Goal: Transaction & Acquisition: Purchase product/service

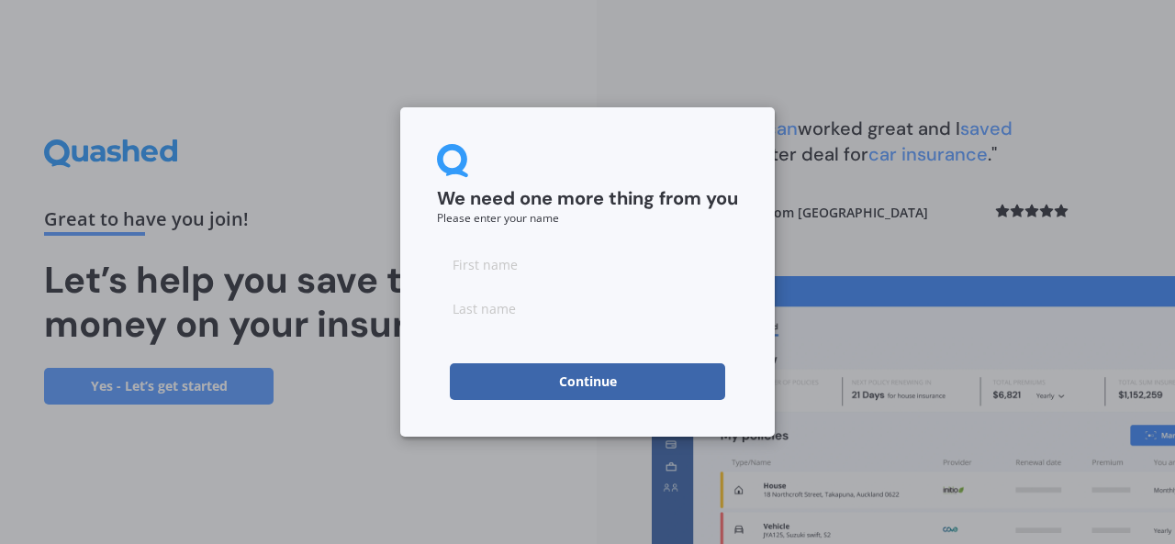
click at [478, 276] on input at bounding box center [587, 264] width 301 height 37
type input "F"
type input "Giggi"
click at [486, 300] on input at bounding box center [587, 308] width 301 height 37
type input "Roskhem"
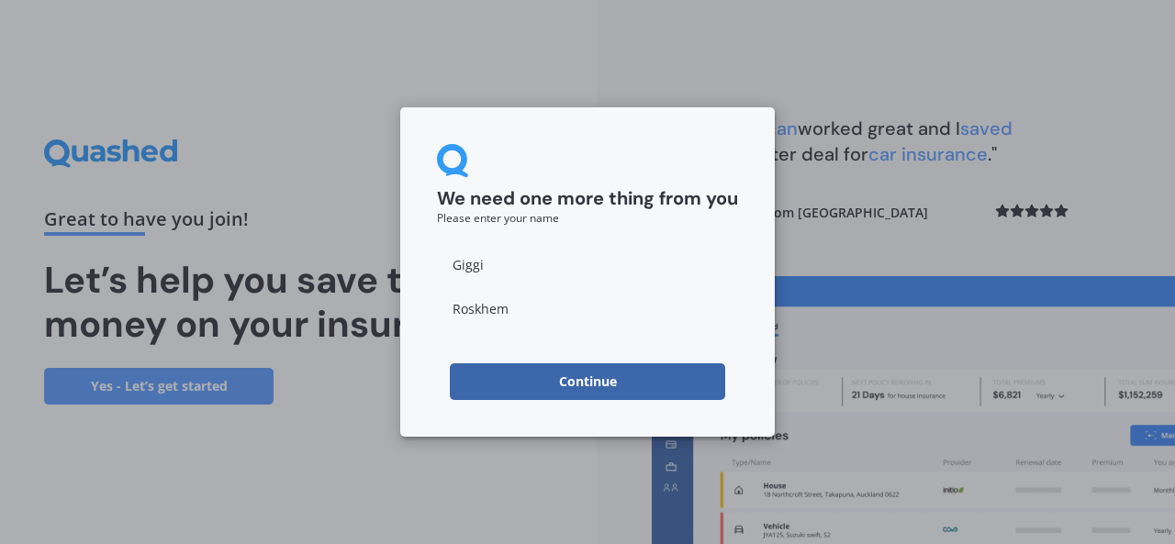
click at [566, 369] on button "Continue" at bounding box center [587, 381] width 275 height 37
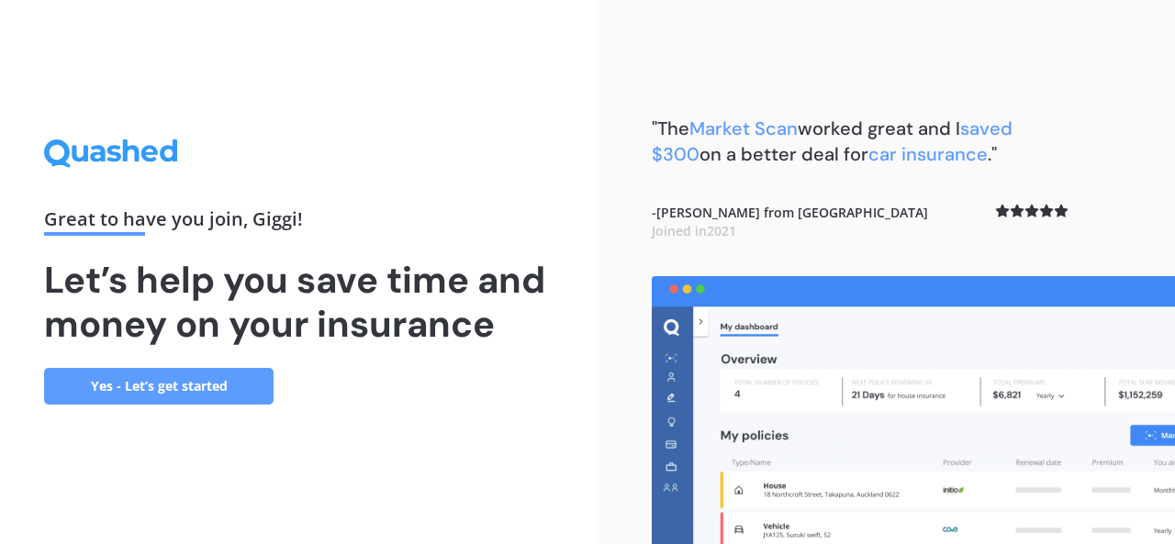
click at [145, 384] on link "Yes - Let’s get started" at bounding box center [158, 386] width 229 height 37
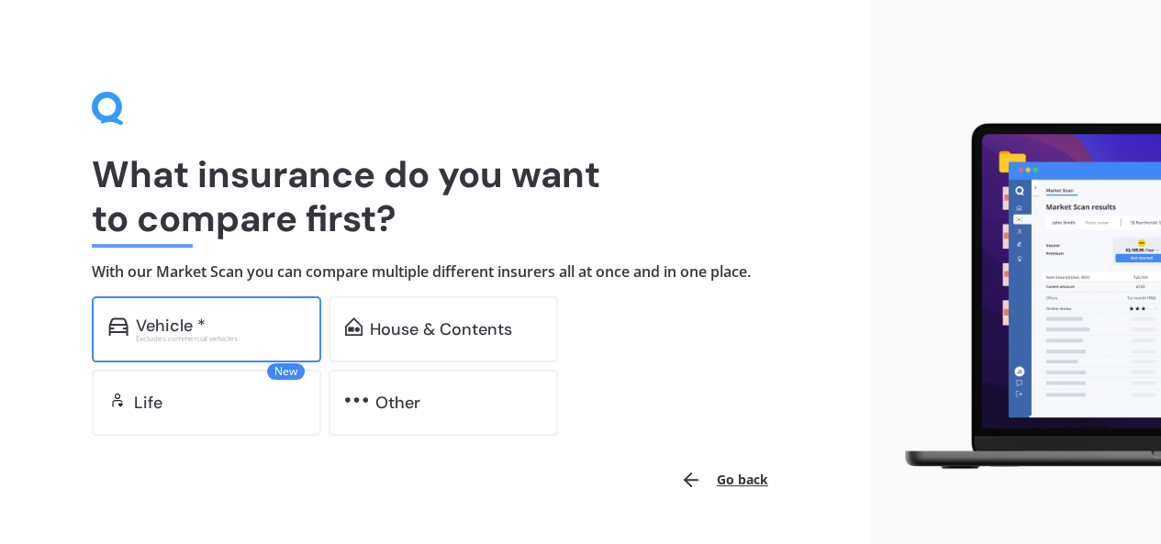
click at [178, 329] on div "Vehicle *" at bounding box center [171, 326] width 70 height 18
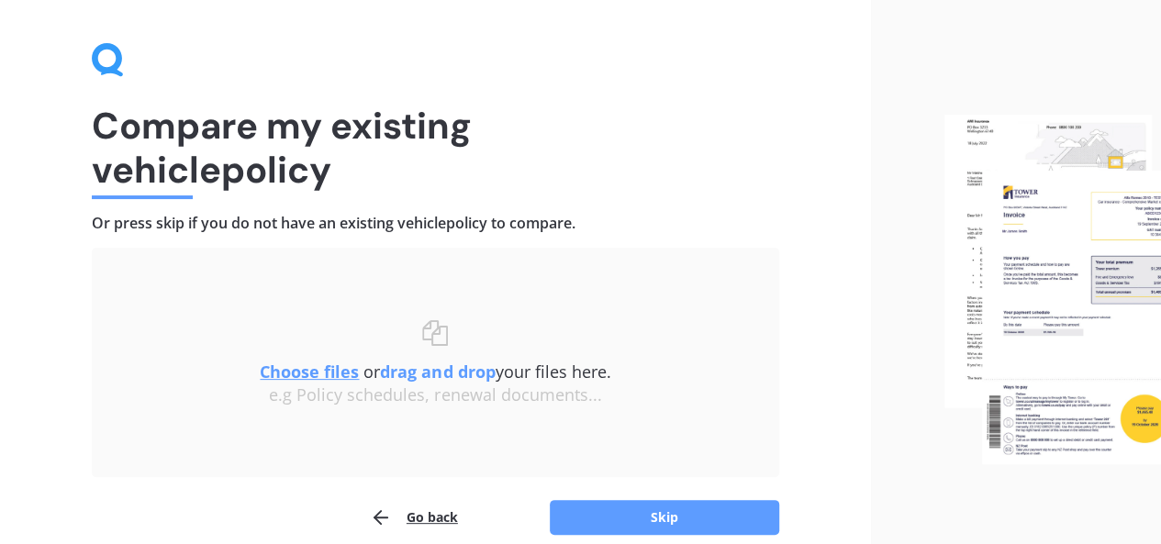
scroll to position [131, 0]
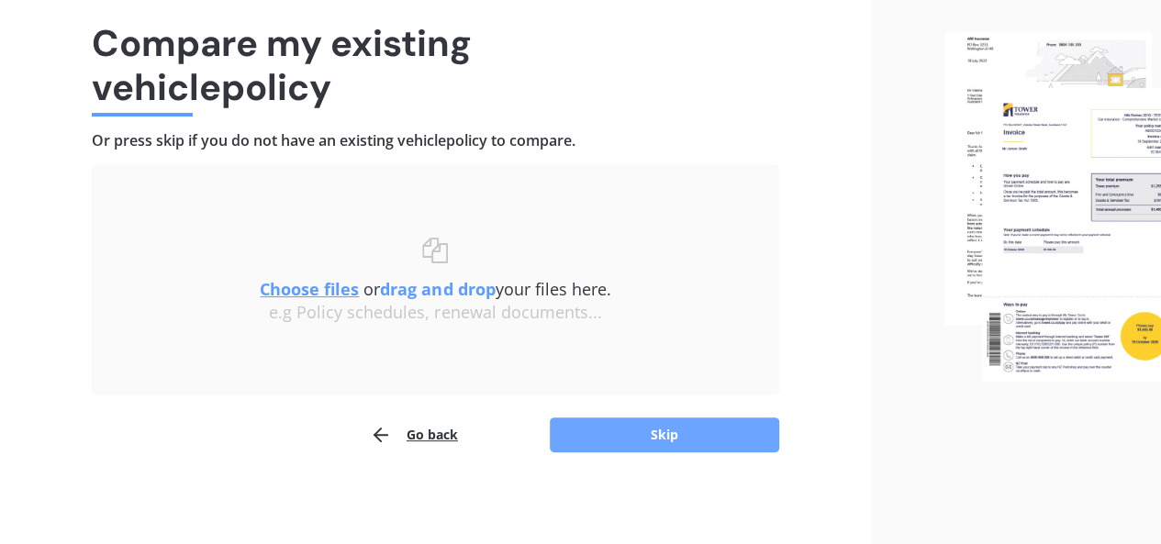
click at [620, 438] on button "Skip" at bounding box center [664, 435] width 229 height 35
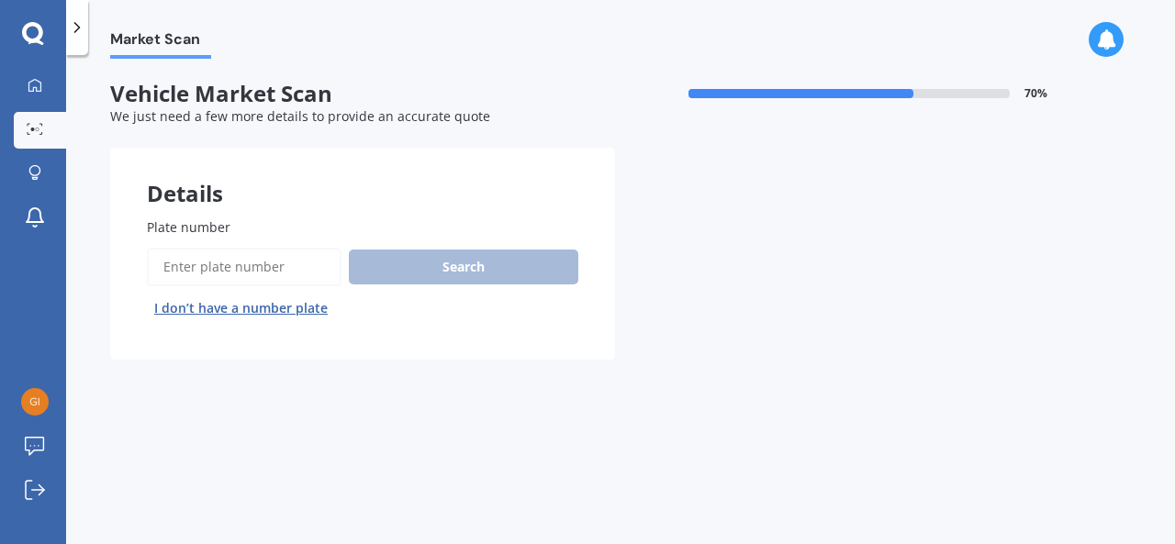
click at [197, 268] on input "Plate number" at bounding box center [244, 267] width 195 height 39
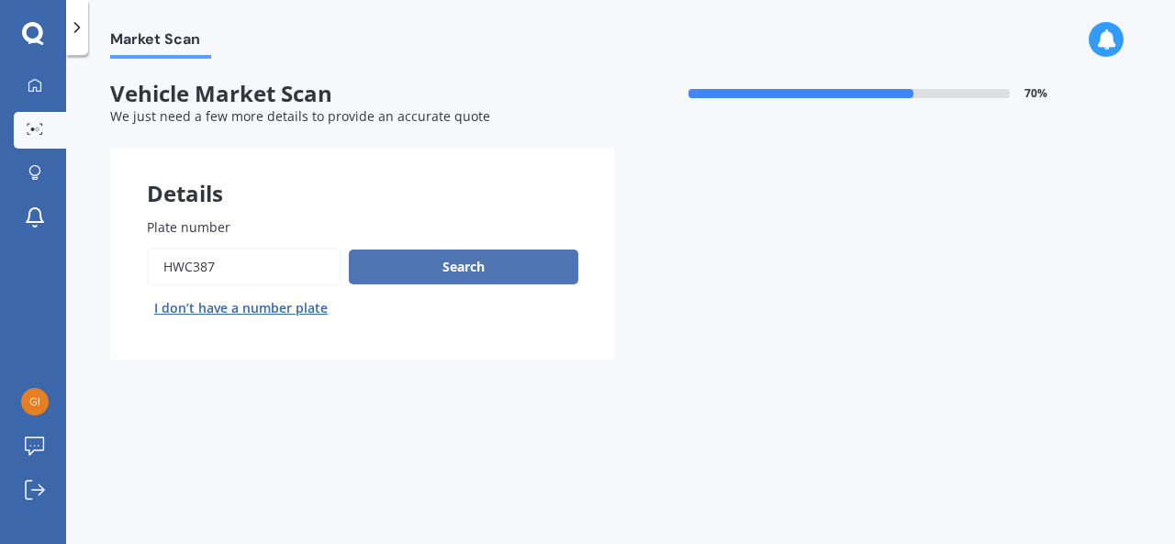
type input "HWC387"
click at [389, 279] on button "Search" at bounding box center [463, 267] width 229 height 35
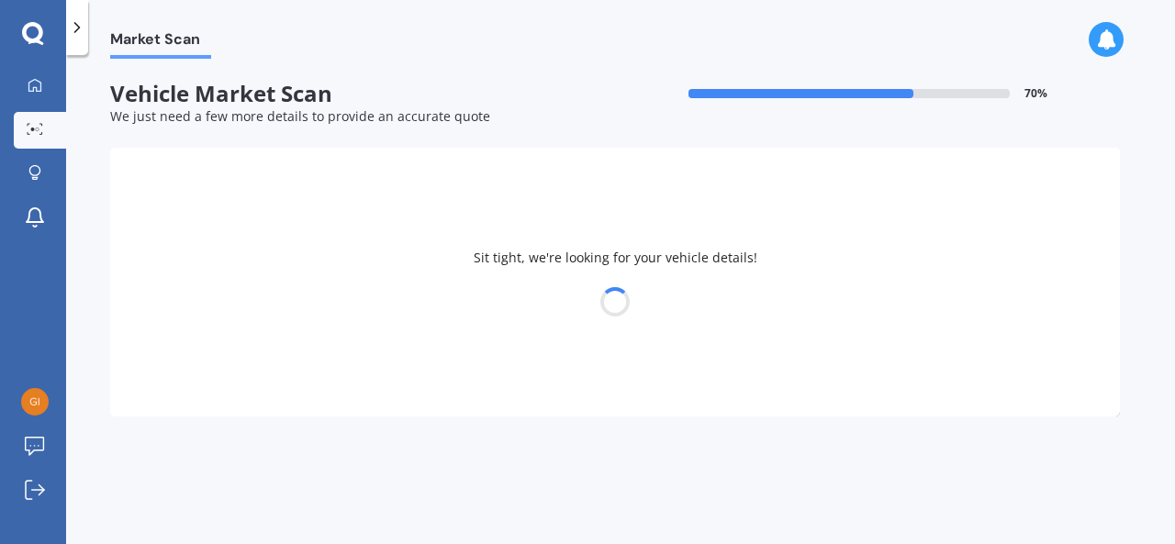
select select "MAZDA"
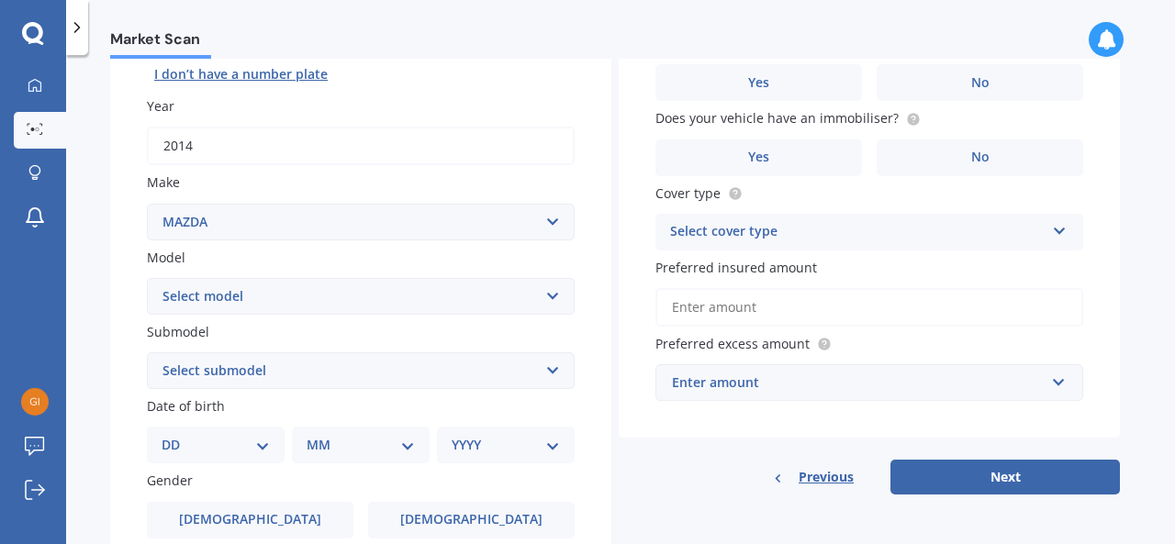
scroll to position [235, 0]
click at [368, 302] on select "Select model 121 2 3 323 323 / Familia 6 626 929 Atenza Autozam Axela AZ3 B2000…" at bounding box center [361, 295] width 428 height 37
select select "2"
click at [147, 277] on select "Select model 121 2 3 323 323 / Familia 6 626 929 Atenza Autozam Axela AZ3 B2000…" at bounding box center [361, 295] width 428 height 37
click at [300, 381] on select "Select submodel (All) GLX GSX Limited" at bounding box center [361, 369] width 428 height 37
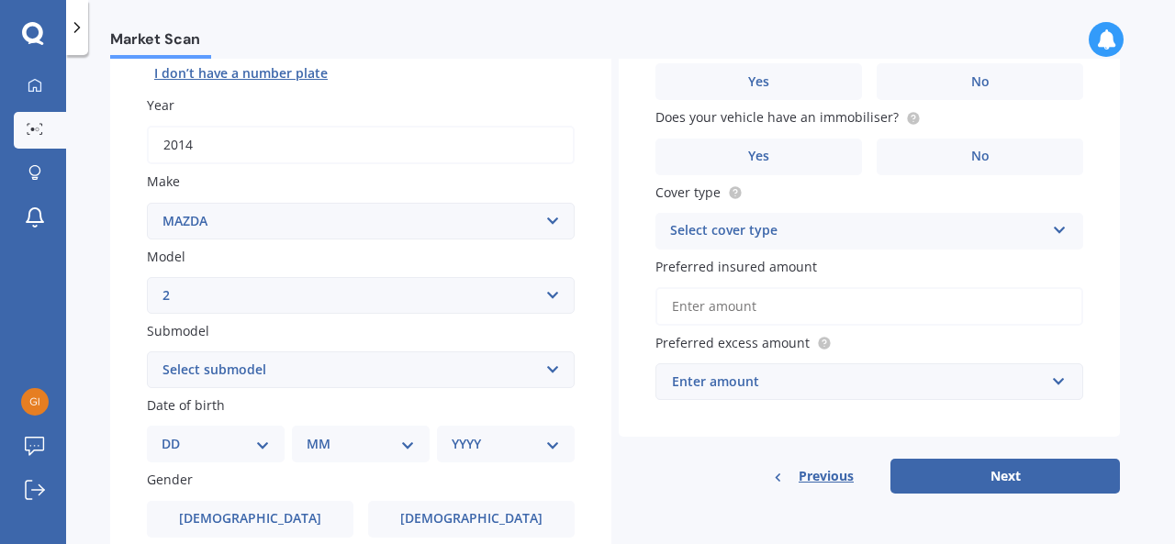
select select "GSX"
click at [147, 352] on select "Select submodel (All) GLX GSX Limited" at bounding box center [361, 369] width 428 height 37
click at [255, 458] on div "DD 01 02 03 04 05 06 07 08 09 10 11 12 13 14 15 16 17 18 19 20 21 22 23 24 25 2…" at bounding box center [216, 444] width 138 height 37
click at [254, 441] on select "DD 01 02 03 04 05 06 07 08 09 10 11 12 13 14 15 16 17 18 19 20 21 22 23 24 25 2…" at bounding box center [216, 444] width 108 height 20
select select "15"
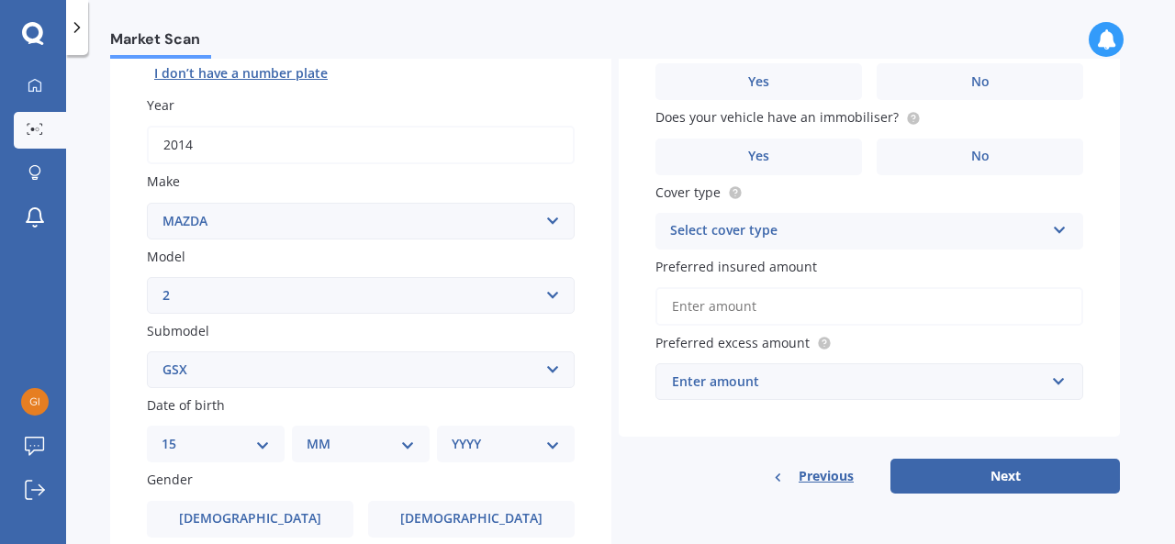
click at [176, 435] on select "DD 01 02 03 04 05 06 07 08 09 10 11 12 13 14 15 16 17 18 19 20 21 22 23 24 25 2…" at bounding box center [216, 444] width 108 height 20
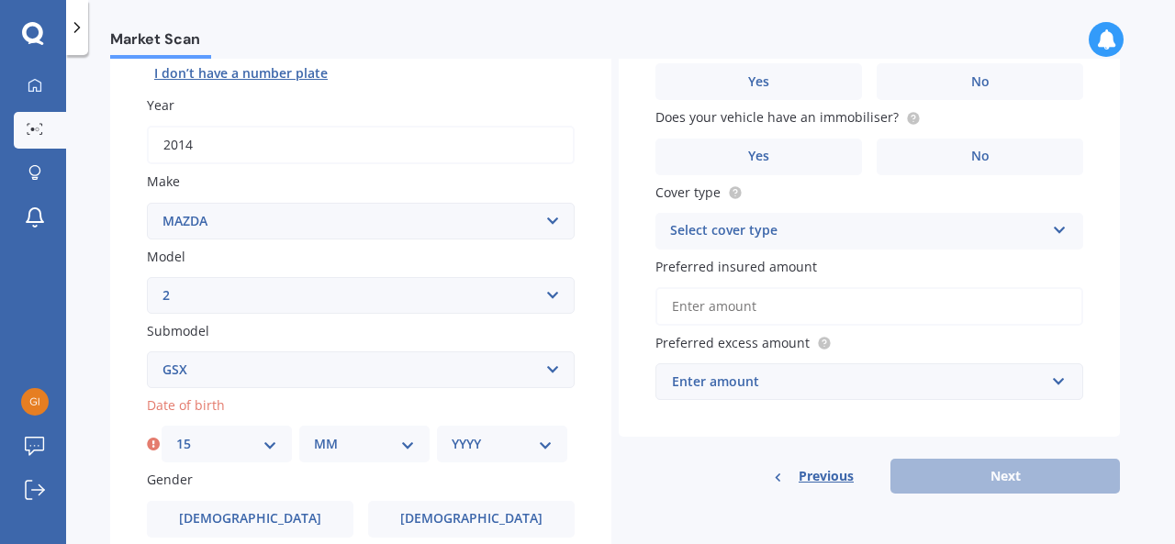
click at [346, 452] on select "MM 01 02 03 04 05 06 07 08 09 10 11 12" at bounding box center [364, 444] width 101 height 20
select select "09"
click at [314, 435] on select "MM 01 02 03 04 05 06 07 08 09 10 11 12" at bounding box center [364, 444] width 101 height 20
click at [472, 441] on select "YYYY 2025 2024 2023 2022 2021 2020 2019 2018 2017 2016 2015 2014 2013 2012 2011…" at bounding box center [502, 444] width 101 height 20
select select "1983"
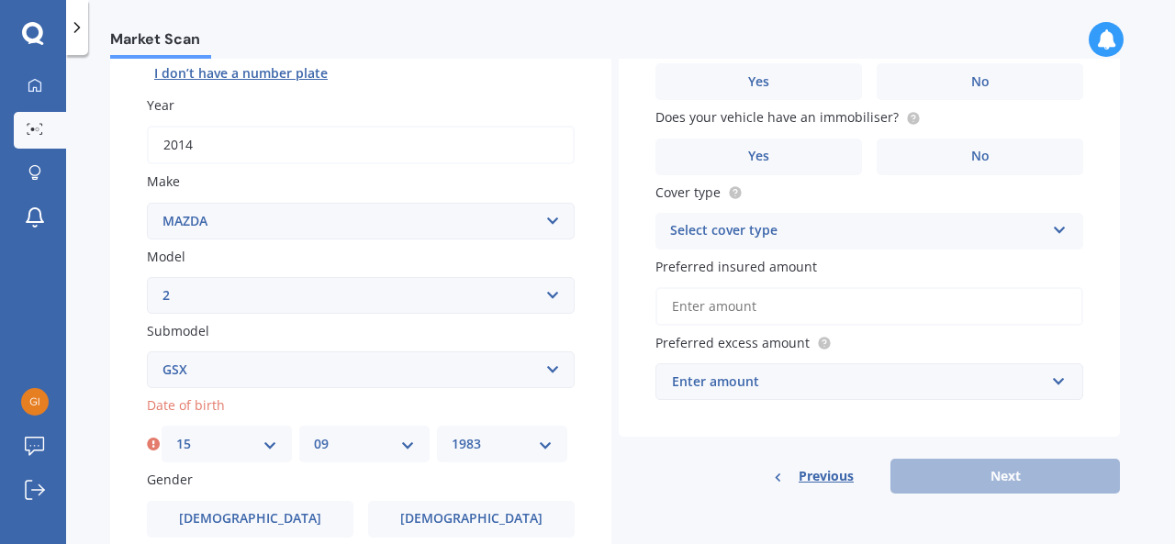
click at [452, 435] on select "YYYY 2025 2024 2023 2022 2021 2020 2019 2018 2017 2016 2015 2014 2013 2012 2011…" at bounding box center [502, 444] width 101 height 20
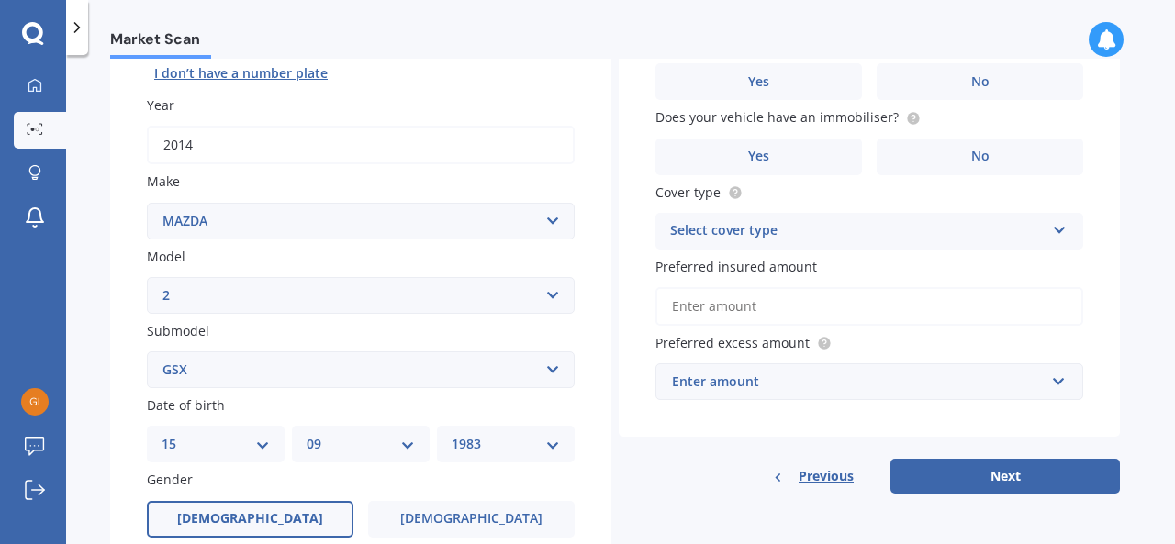
drag, startPoint x: 471, startPoint y: 381, endPoint x: 274, endPoint y: 519, distance: 239.8
click at [274, 519] on div "Plate number Search I don’t have a number plate Year 2014 Make Select make AC A…" at bounding box center [360, 372] width 501 height 853
click at [274, 519] on label "Male" at bounding box center [250, 519] width 206 height 37
click at [0, 0] on input "Male" at bounding box center [0, 0] width 0 height 0
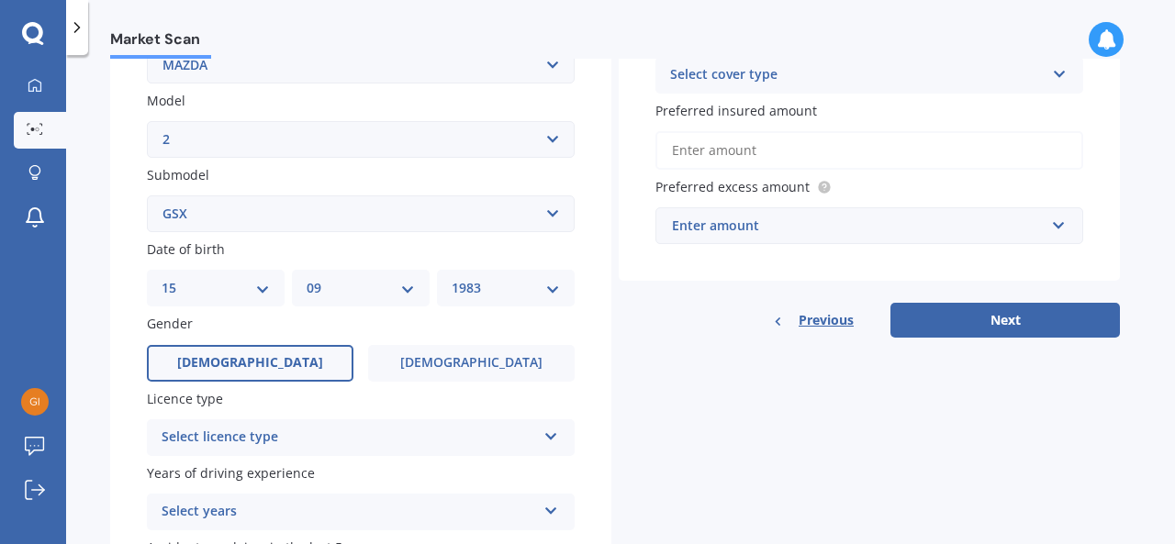
scroll to position [400, 0]
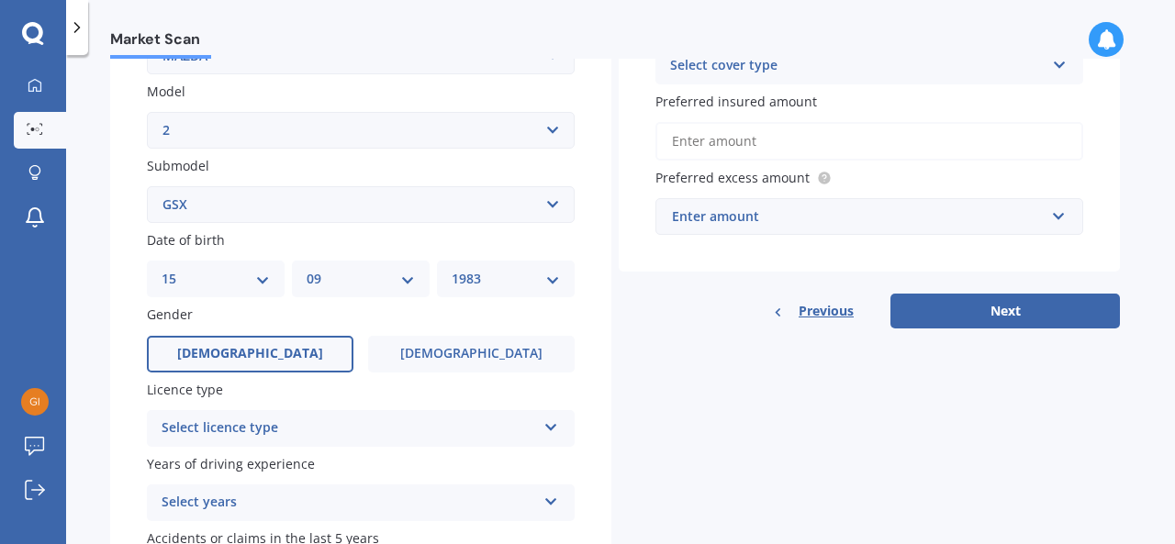
click at [530, 436] on div "Select licence type" at bounding box center [349, 429] width 374 height 22
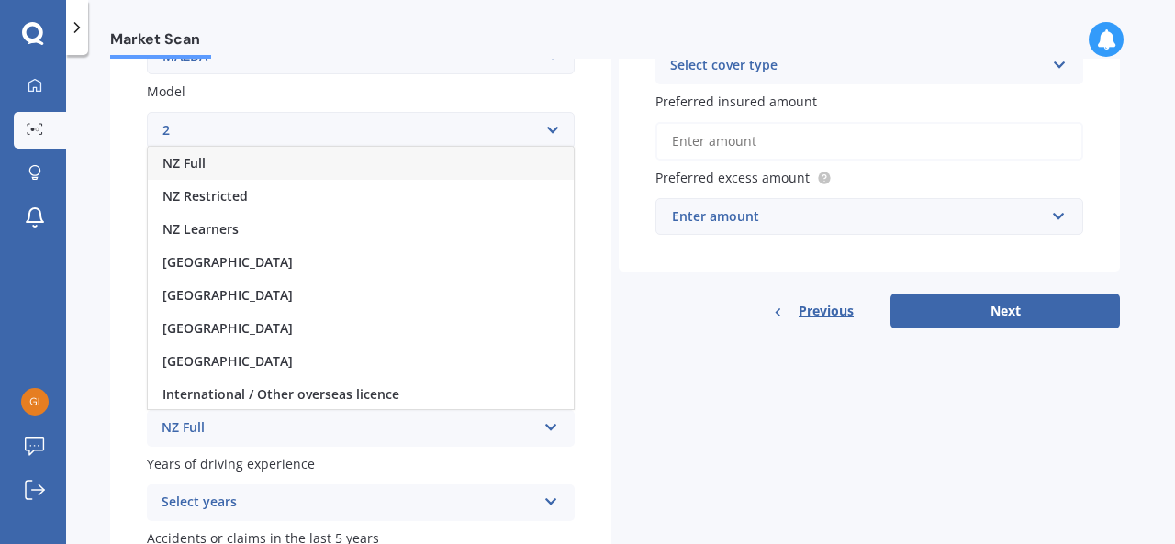
click at [283, 169] on div "NZ Full" at bounding box center [361, 163] width 426 height 33
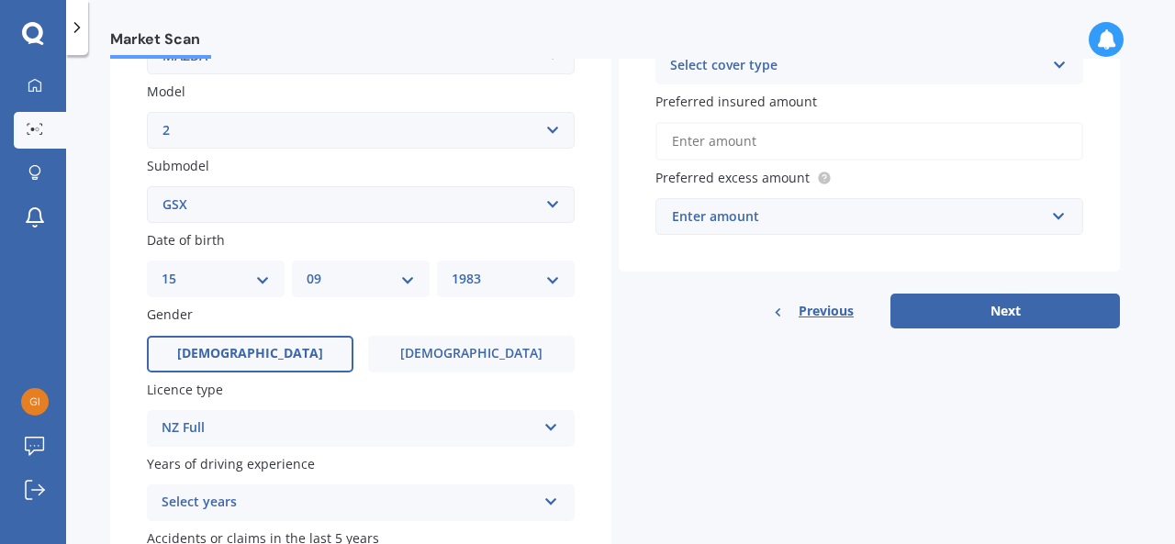
click at [365, 495] on div "Select years" at bounding box center [349, 503] width 374 height 22
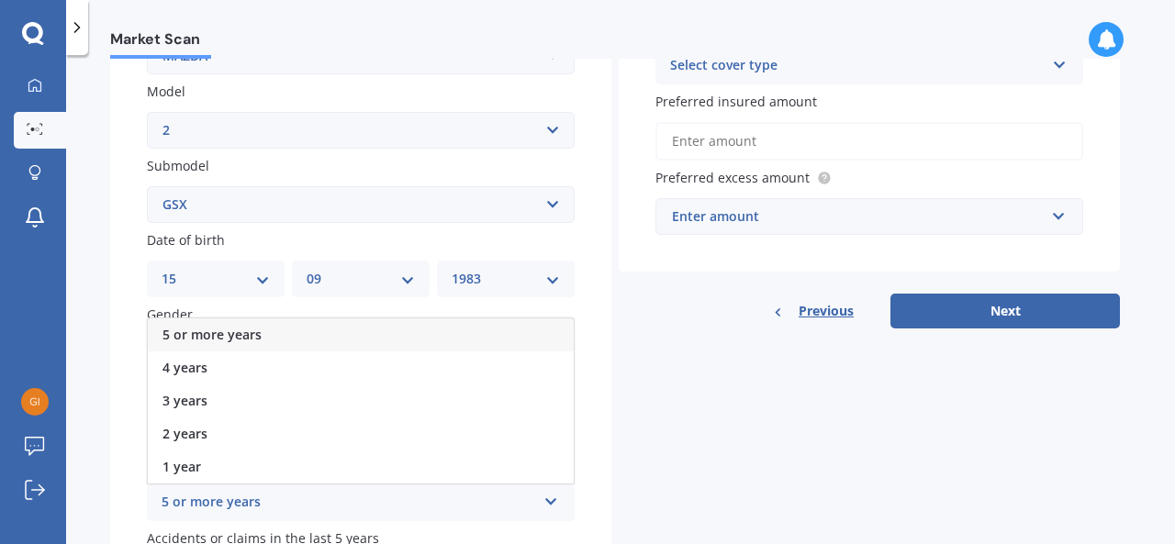
click at [338, 337] on div "5 or more years" at bounding box center [361, 334] width 426 height 33
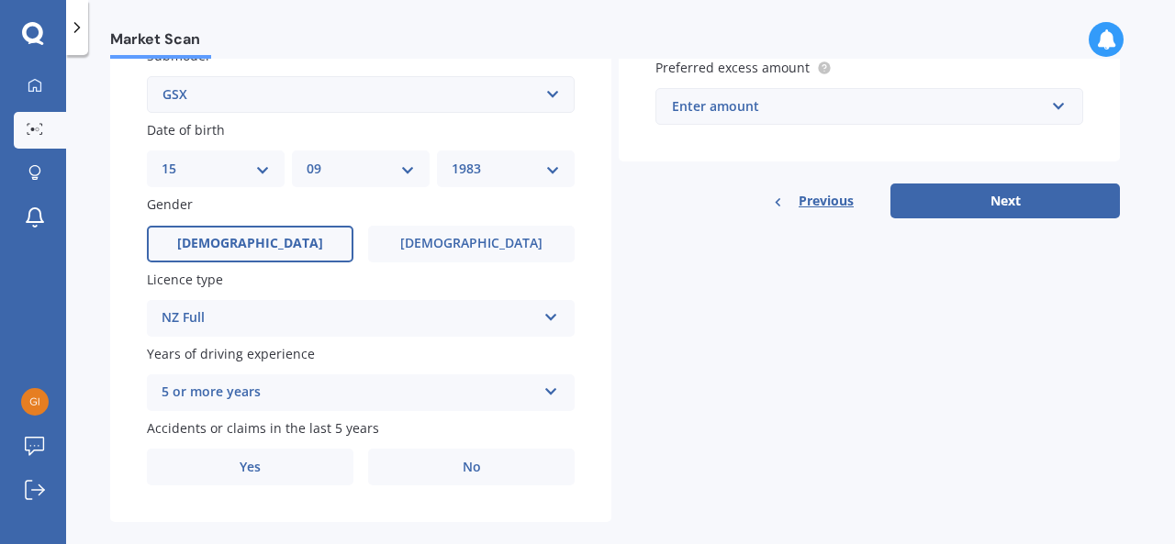
scroll to position [539, 0]
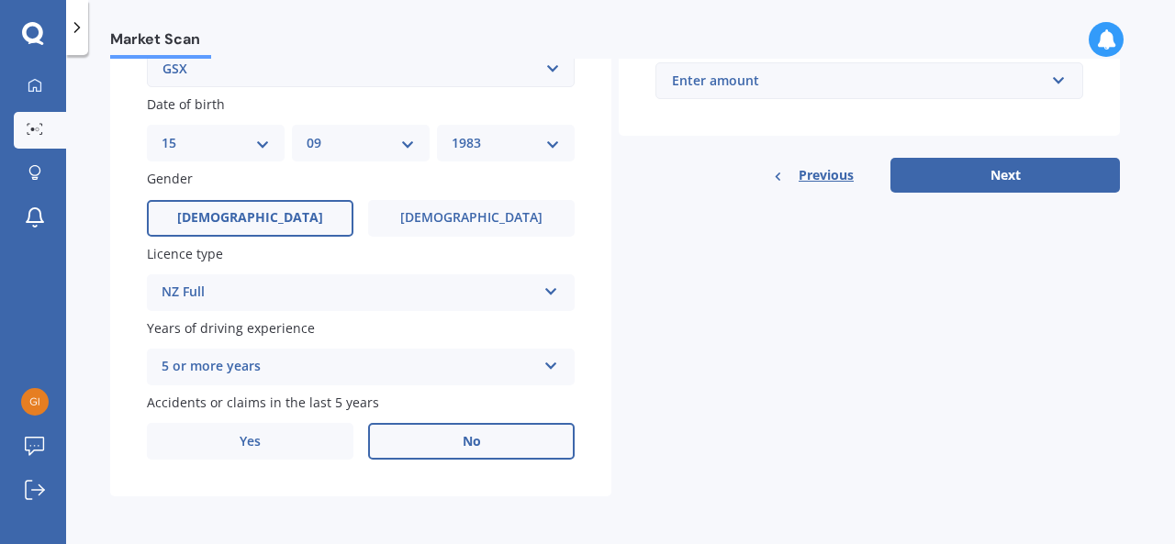
click at [474, 438] on span "No" at bounding box center [472, 442] width 18 height 16
click at [0, 0] on input "No" at bounding box center [0, 0] width 0 height 0
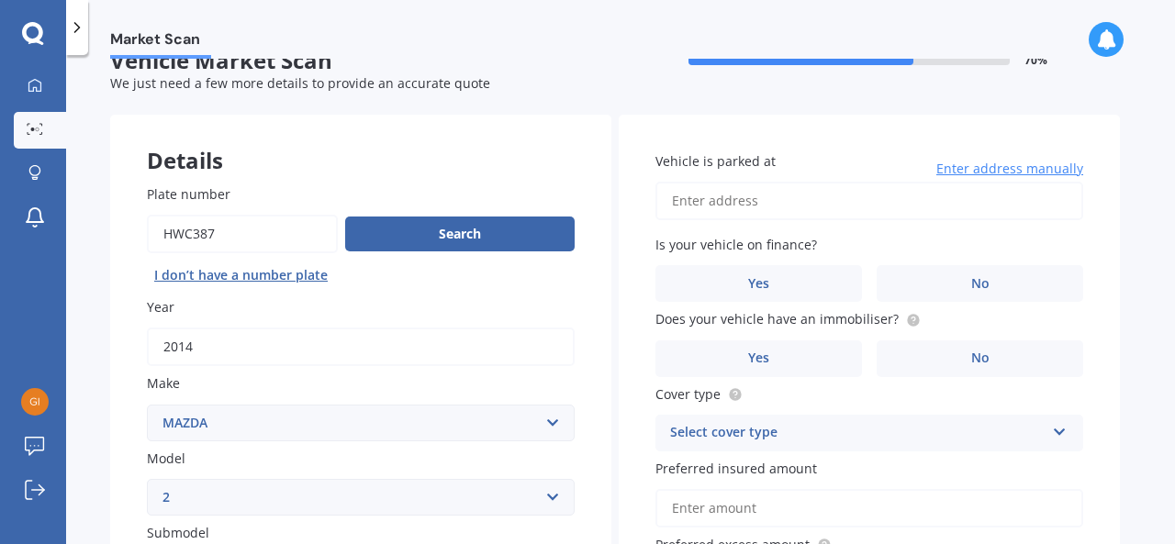
scroll to position [31, 0]
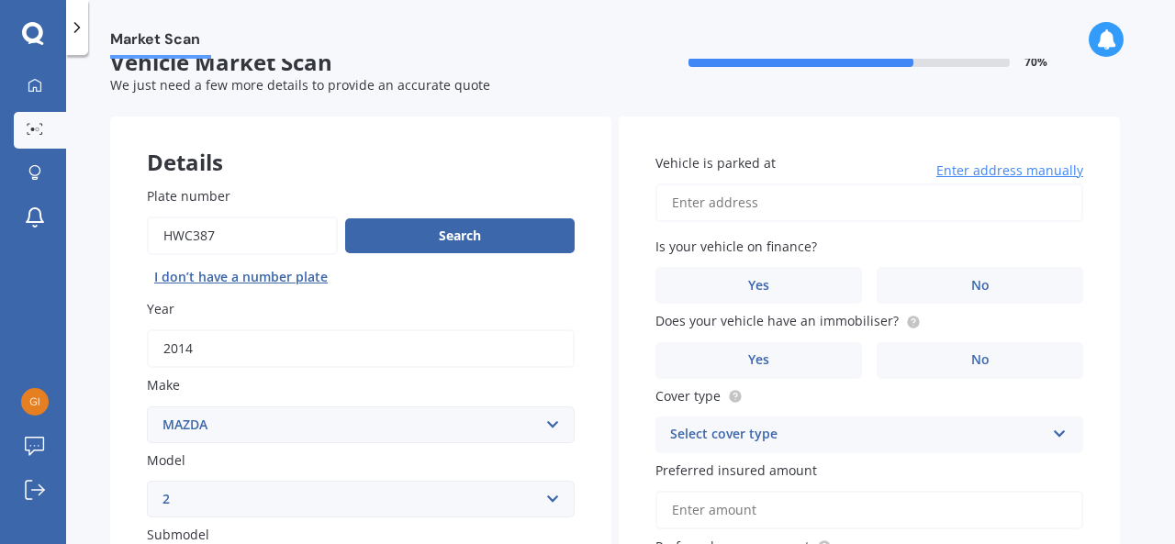
click at [760, 206] on input "Vehicle is parked at" at bounding box center [869, 203] width 428 height 39
type input "1 Fleetwood Crescent, Flaxmere, Hastings 4120"
drag, startPoint x: 790, startPoint y: 282, endPoint x: 933, endPoint y: 293, distance: 143.6
click at [933, 293] on div "Yes No" at bounding box center [869, 285] width 428 height 37
click at [933, 293] on label "No" at bounding box center [979, 285] width 206 height 37
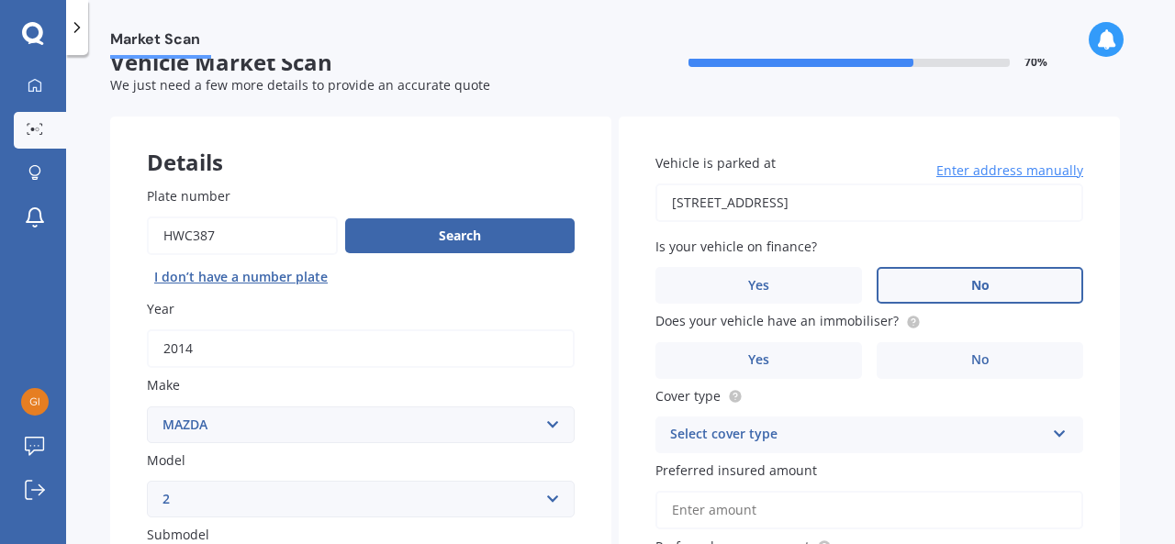
click at [0, 0] on input "No" at bounding box center [0, 0] width 0 height 0
click at [814, 371] on label "Yes" at bounding box center [758, 360] width 206 height 37
click at [0, 0] on input "Yes" at bounding box center [0, 0] width 0 height 0
click at [885, 438] on div "Select cover type" at bounding box center [857, 435] width 374 height 22
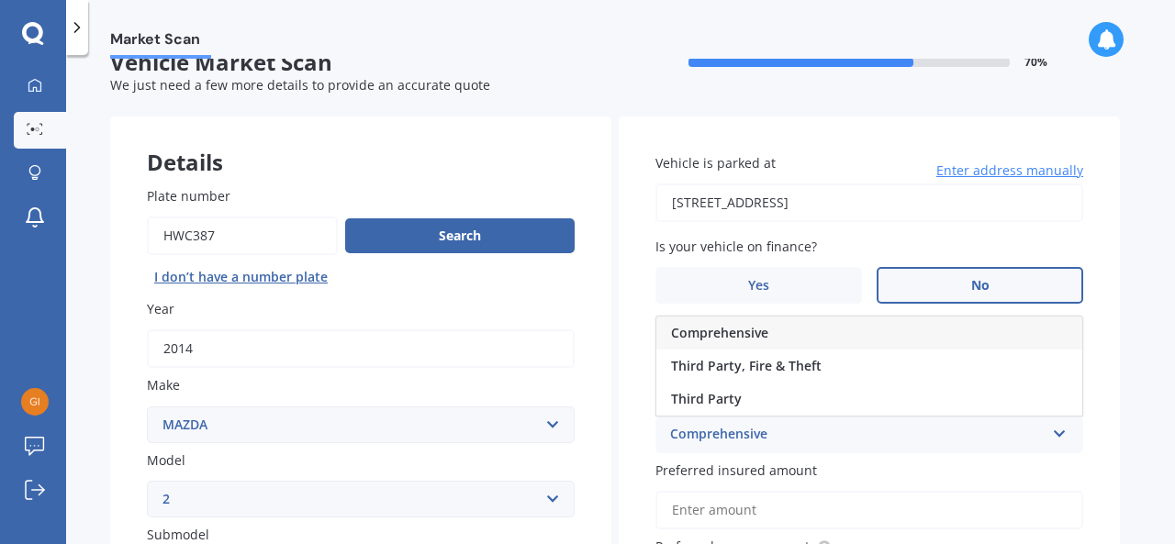
click at [857, 326] on div "Comprehensive" at bounding box center [869, 333] width 426 height 33
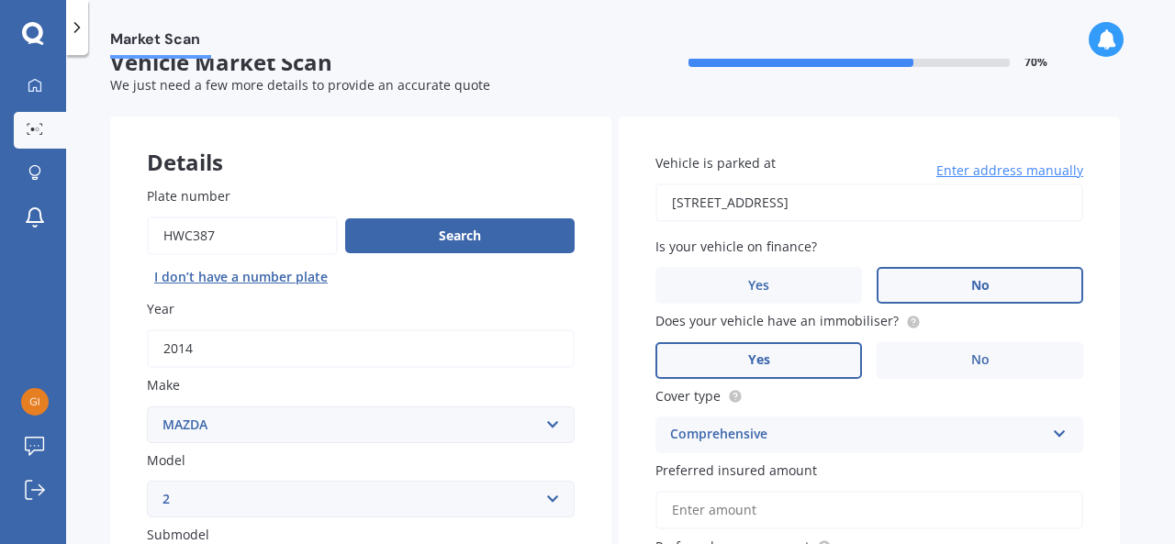
click at [1032, 522] on input "Preferred insured amount" at bounding box center [869, 510] width 428 height 39
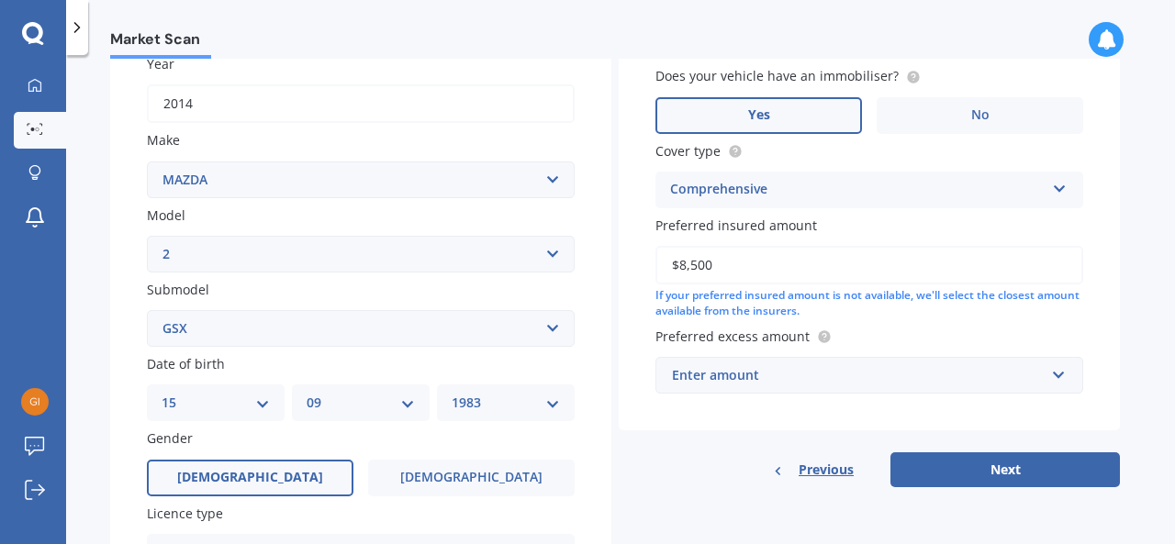
scroll to position [286, 0]
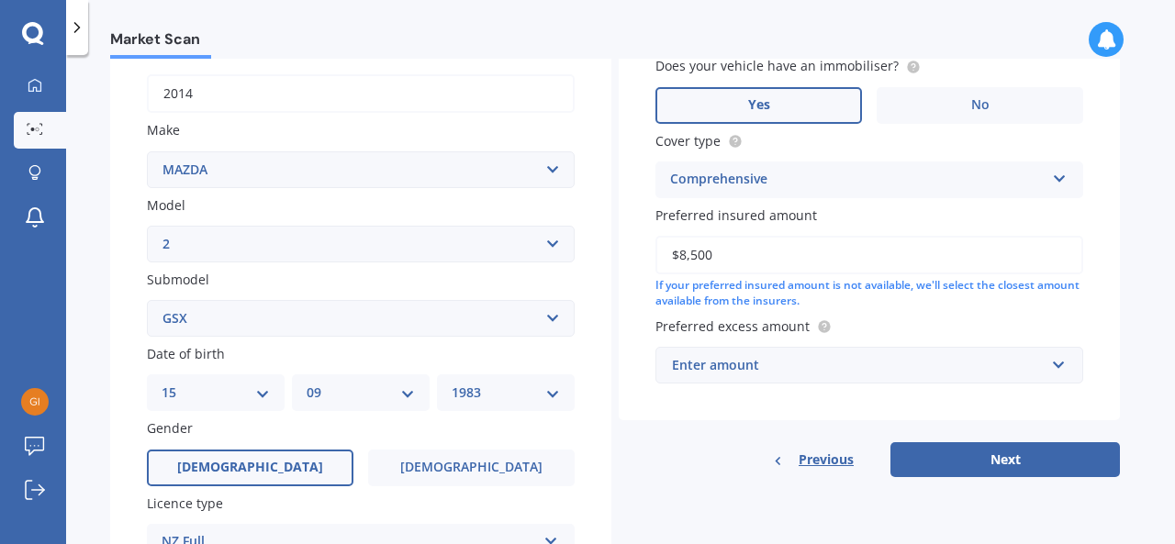
type input "$8,500"
click at [941, 365] on div "Enter amount" at bounding box center [858, 365] width 373 height 20
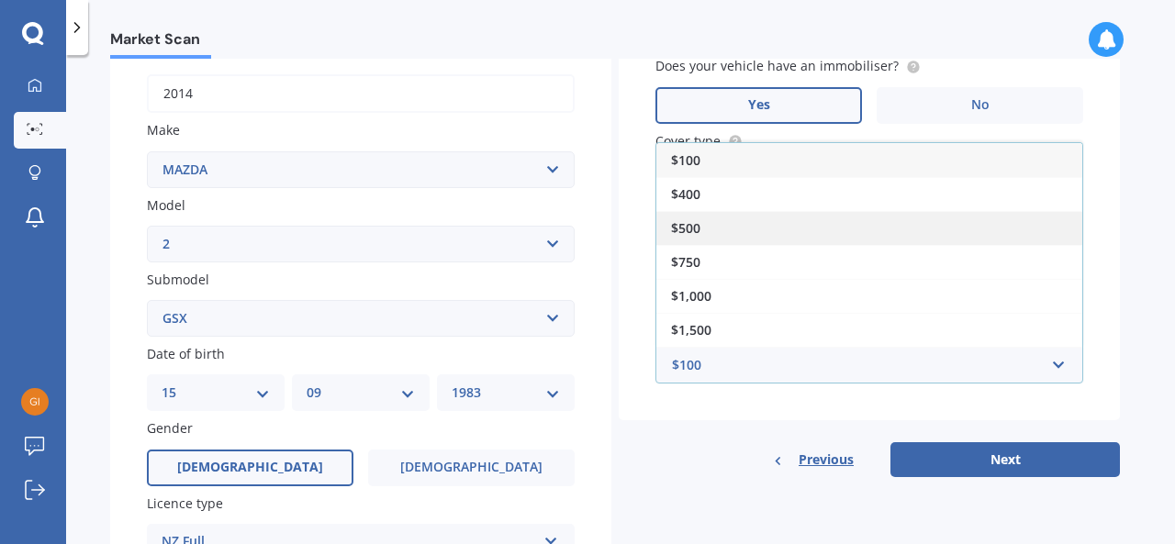
click at [852, 228] on div "$500" at bounding box center [869, 228] width 426 height 34
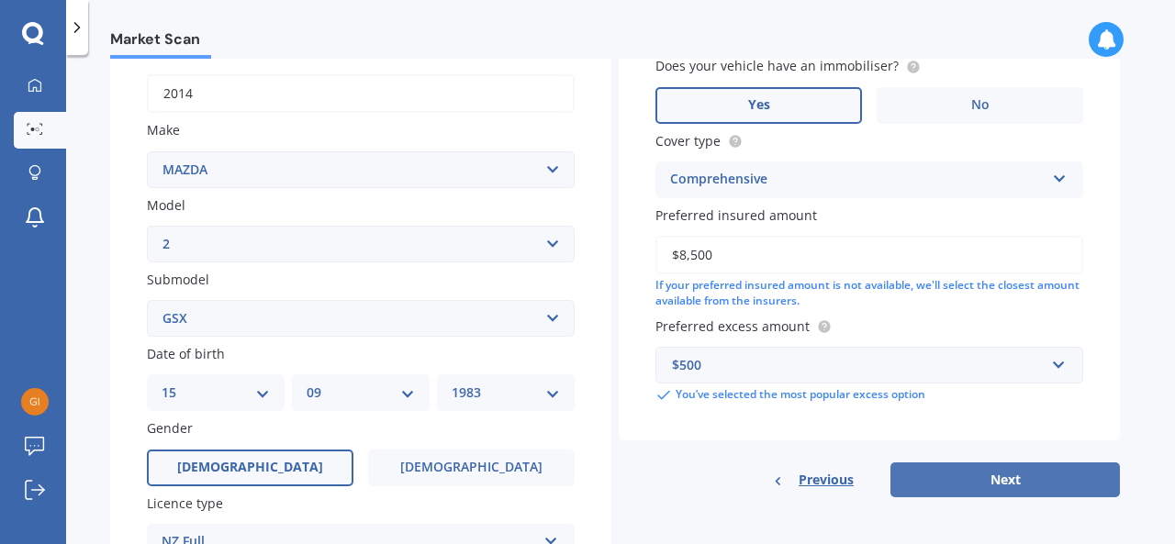
click at [976, 476] on button "Next" at bounding box center [1004, 480] width 229 height 35
select select "15"
select select "09"
select select "1983"
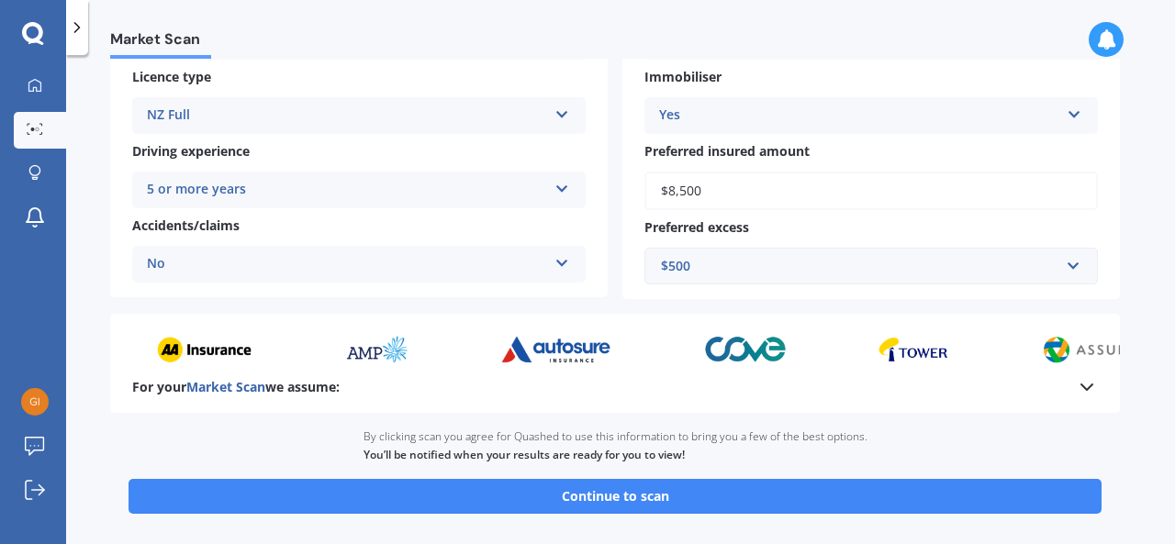
scroll to position [325, 0]
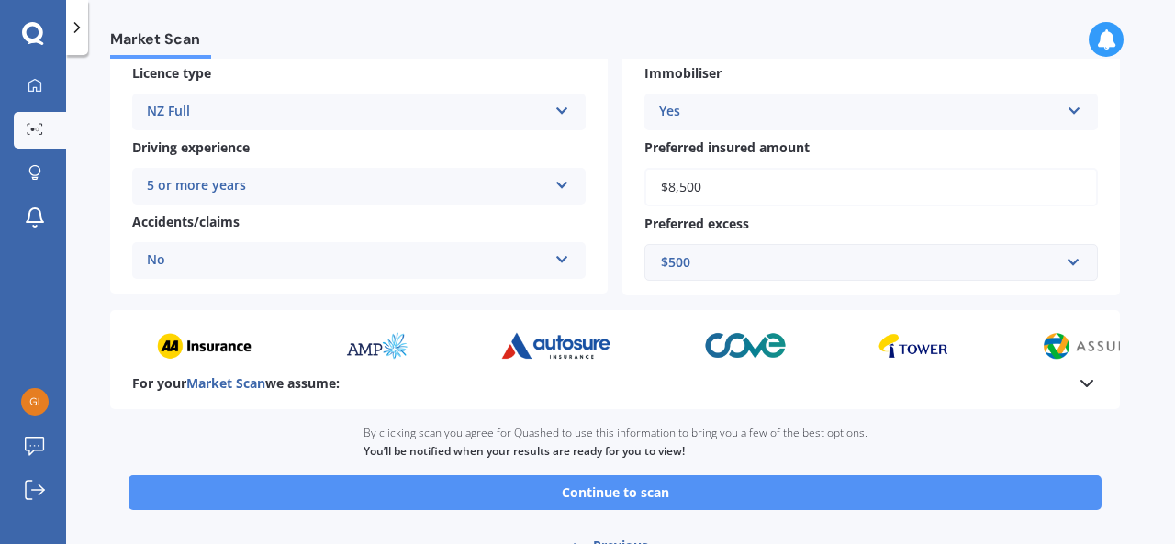
click at [781, 496] on button "Continue to scan" at bounding box center [614, 492] width 973 height 35
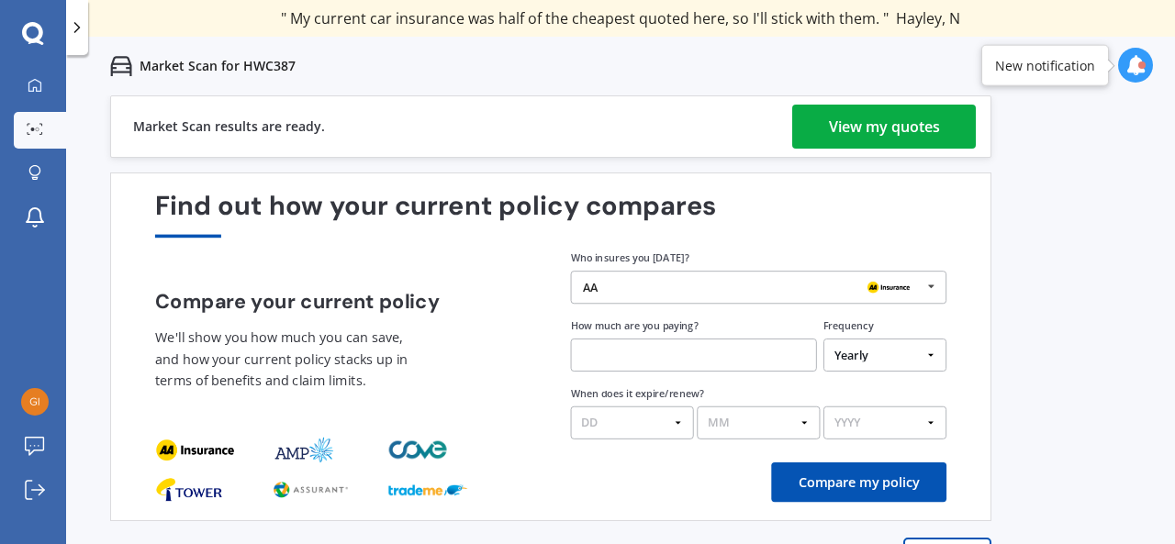
click at [835, 133] on div "View my quotes" at bounding box center [884, 127] width 111 height 44
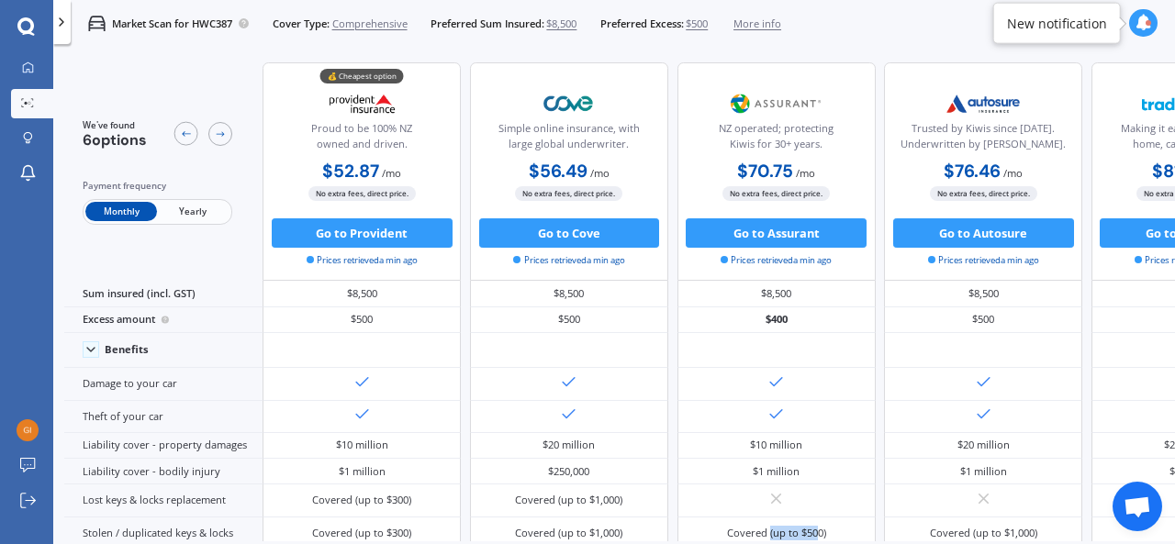
drag, startPoint x: 785, startPoint y: 541, endPoint x: 854, endPoint y: 541, distance: 69.7
click at [854, 541] on div "We've found 6 options Payment frequency Monthly Yearly 💰 Cheapest option Proud …" at bounding box center [619, 320] width 1110 height 541
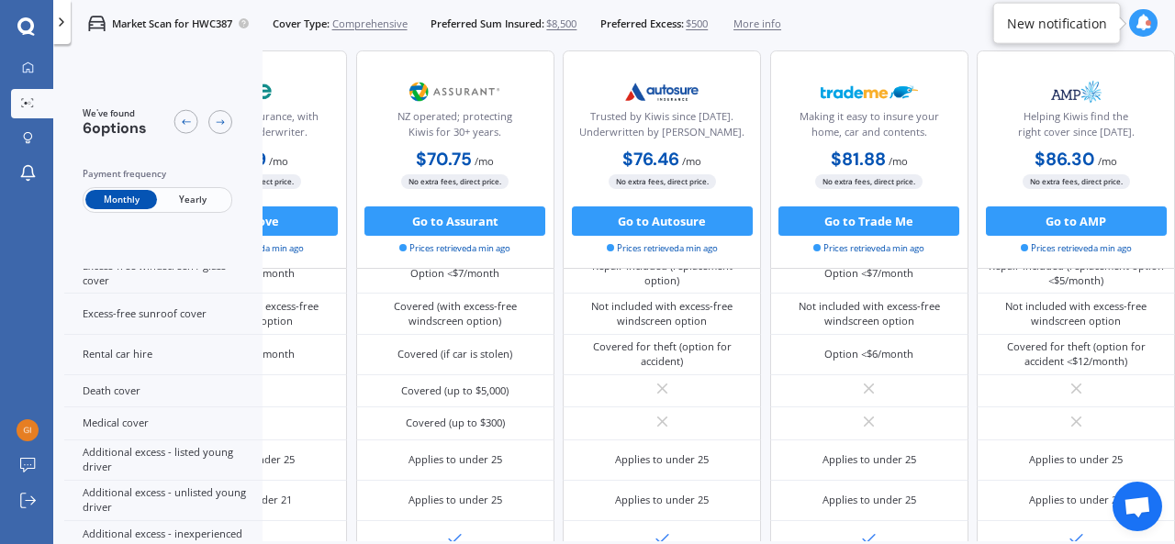
scroll to position [717, 0]
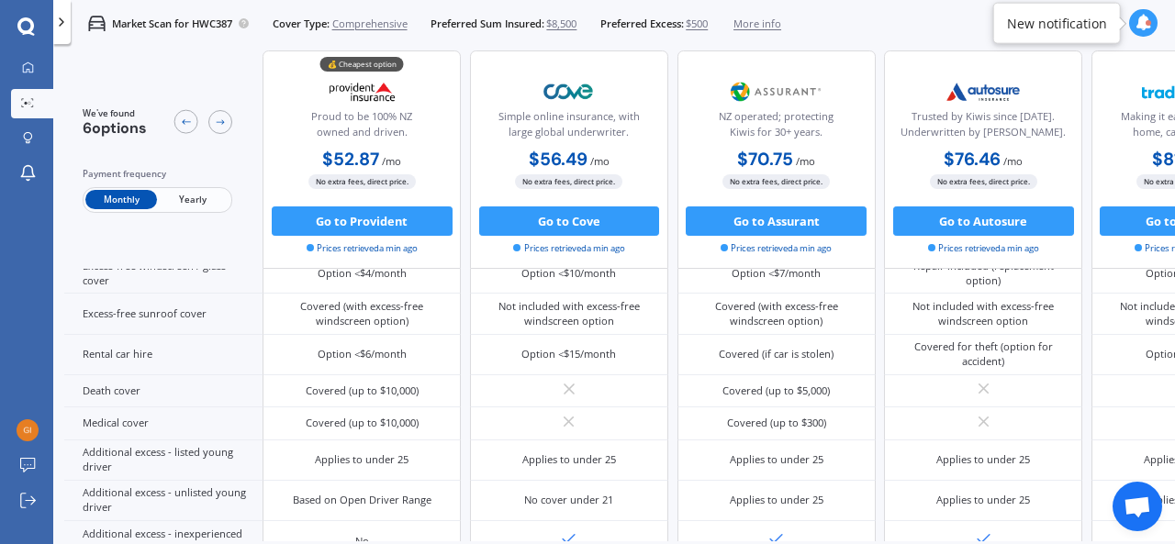
click at [188, 200] on span "Yearly" at bounding box center [193, 200] width 72 height 19
click at [125, 203] on span "Monthly" at bounding box center [121, 200] width 72 height 19
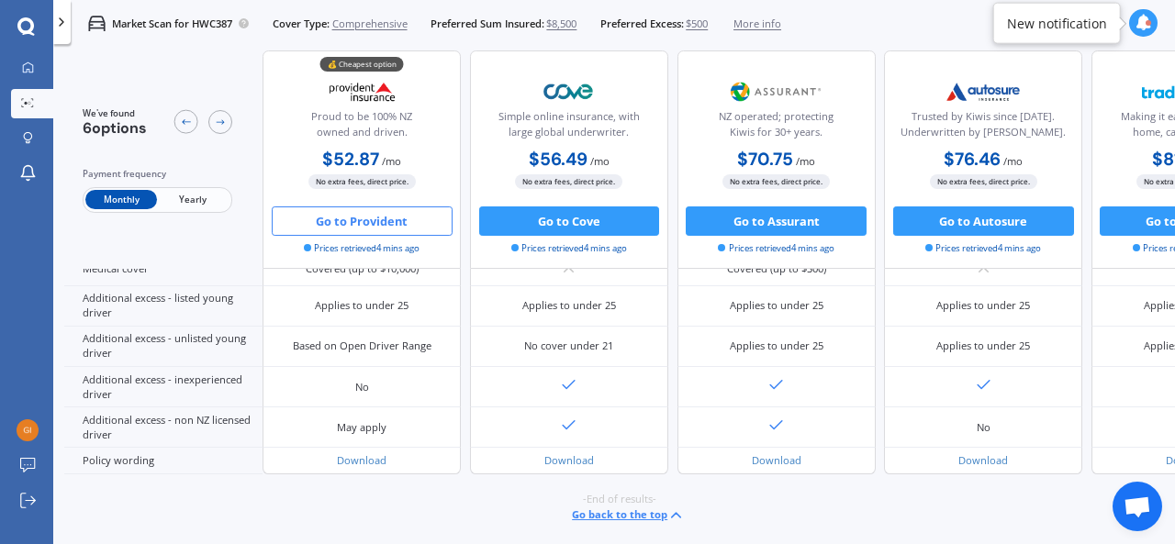
click at [399, 230] on button "Go to Provident" at bounding box center [362, 220] width 181 height 29
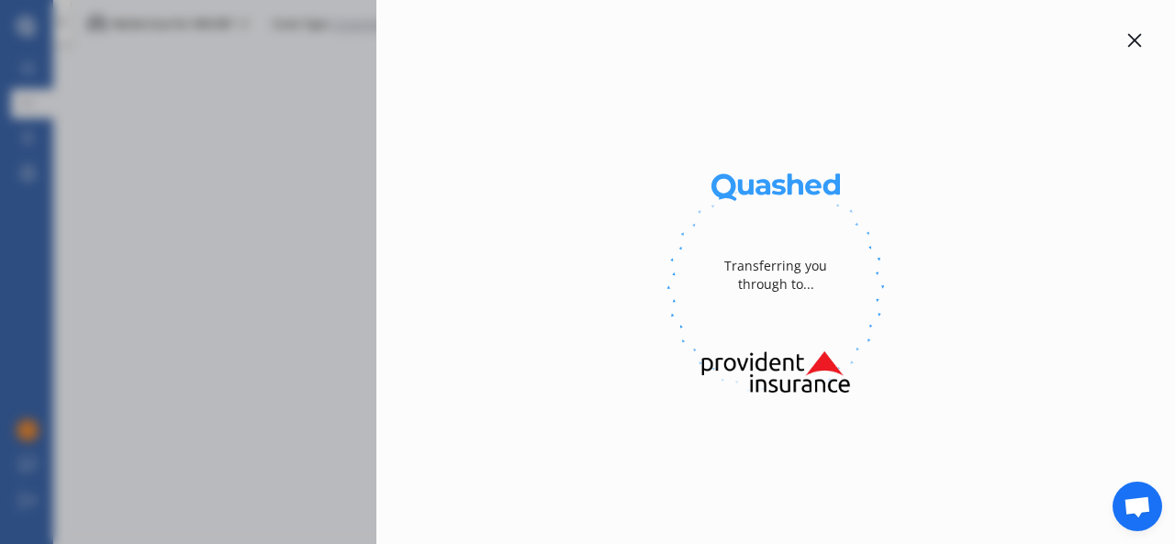
click at [198, 112] on div "Transferring you through to..." at bounding box center [587, 272] width 1175 height 544
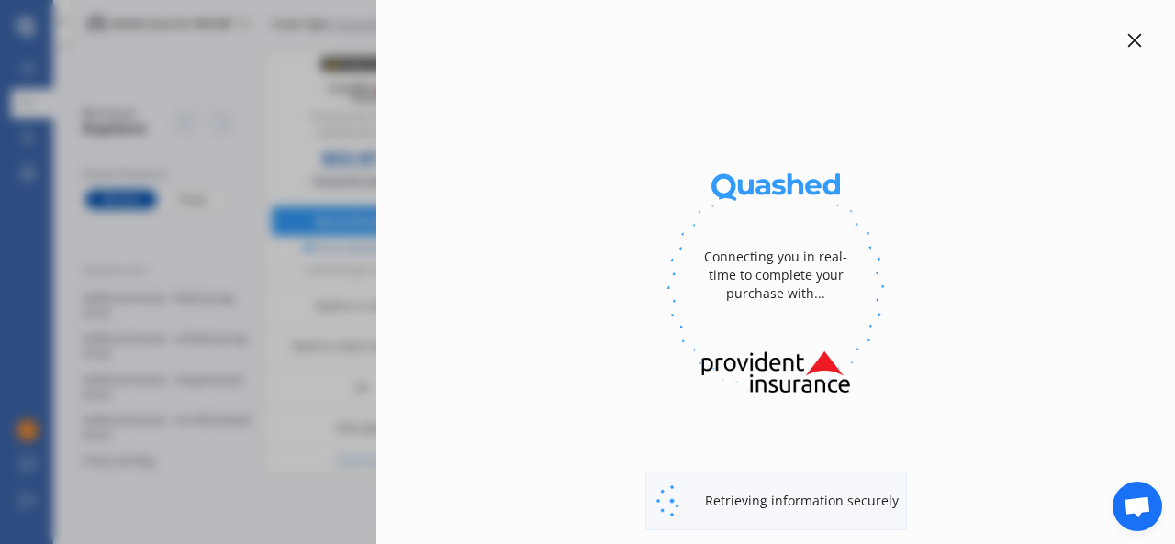
select select "full"
select select "1 Fleetwood Crescent, Flaxmere, Hastings 4120"
select select "MAZDA"
select select "2"
select select "NO"
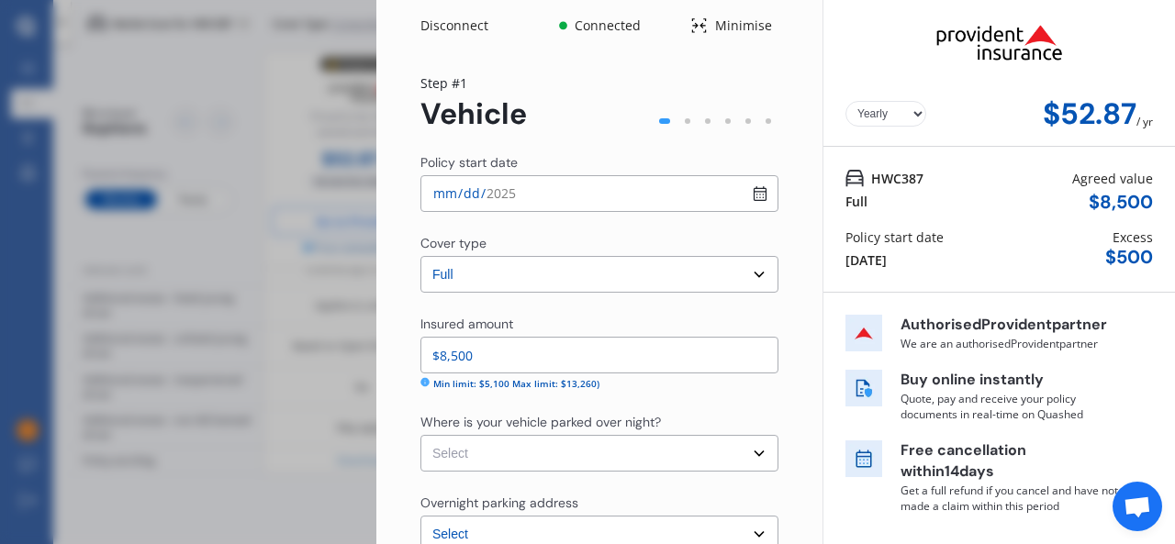
select select "Monthly"
click at [1113, 39] on div at bounding box center [998, 42] width 307 height 70
click at [175, 61] on div "Disconnect Connected Minimise Yearly Monthly $52.87 / mo Step # 1 Vehicle Polic…" at bounding box center [587, 272] width 1175 height 544
click at [117, 95] on div "Disconnect Connected Minimise Yearly Monthly $52.87 / mo Step # 1 Vehicle Polic…" at bounding box center [587, 272] width 1175 height 544
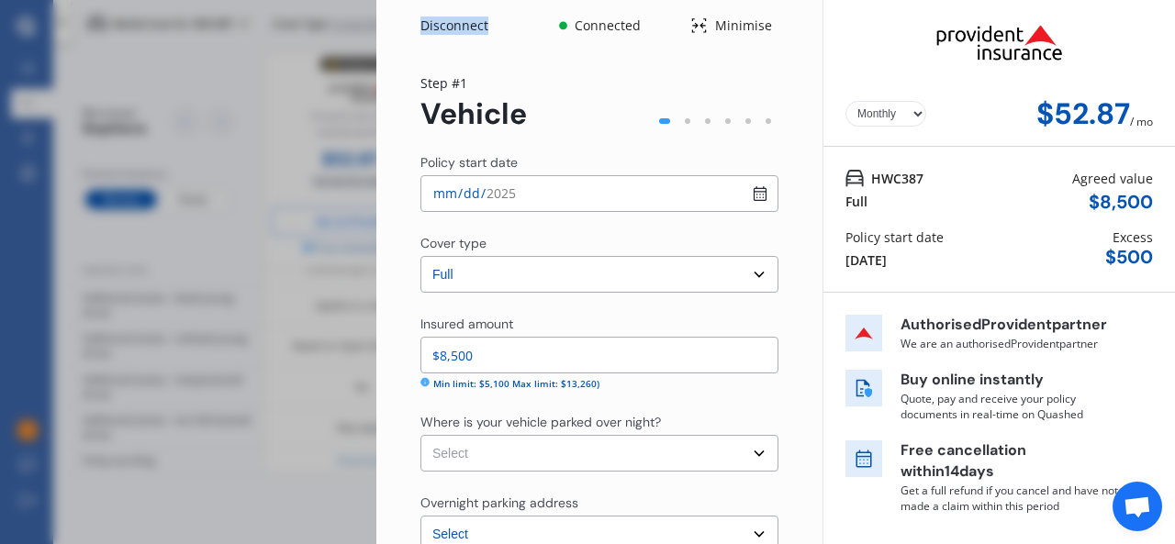
click at [117, 95] on div "Disconnect Connected Minimise Yearly Monthly $52.87 / mo Step # 1 Vehicle Polic…" at bounding box center [587, 272] width 1175 height 544
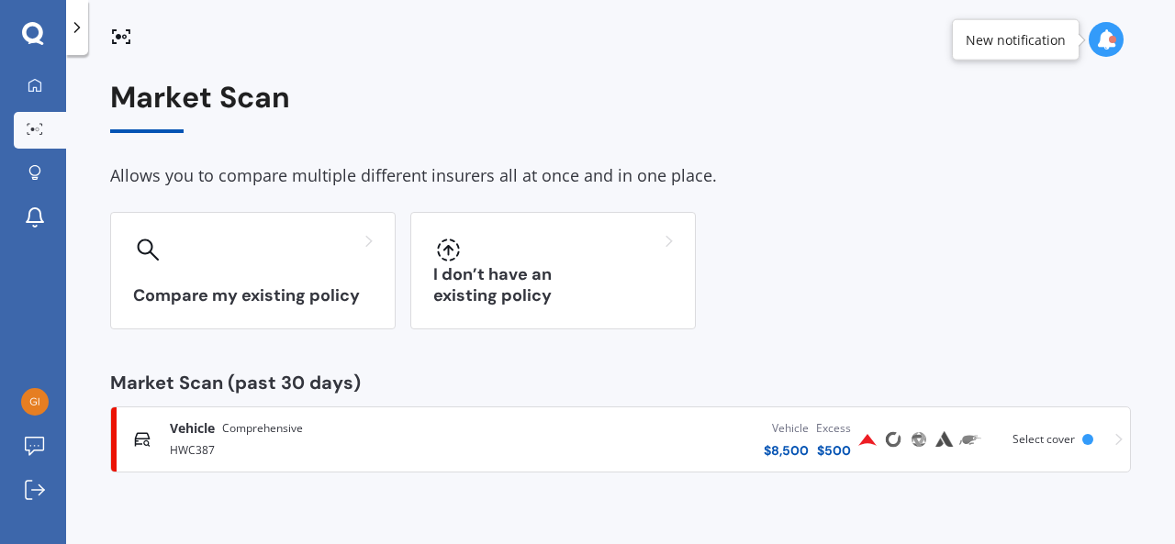
click at [1174, 437] on div "Market Scan Allows you to compare multiple different insurers all at once and i…" at bounding box center [620, 303] width 1109 height 489
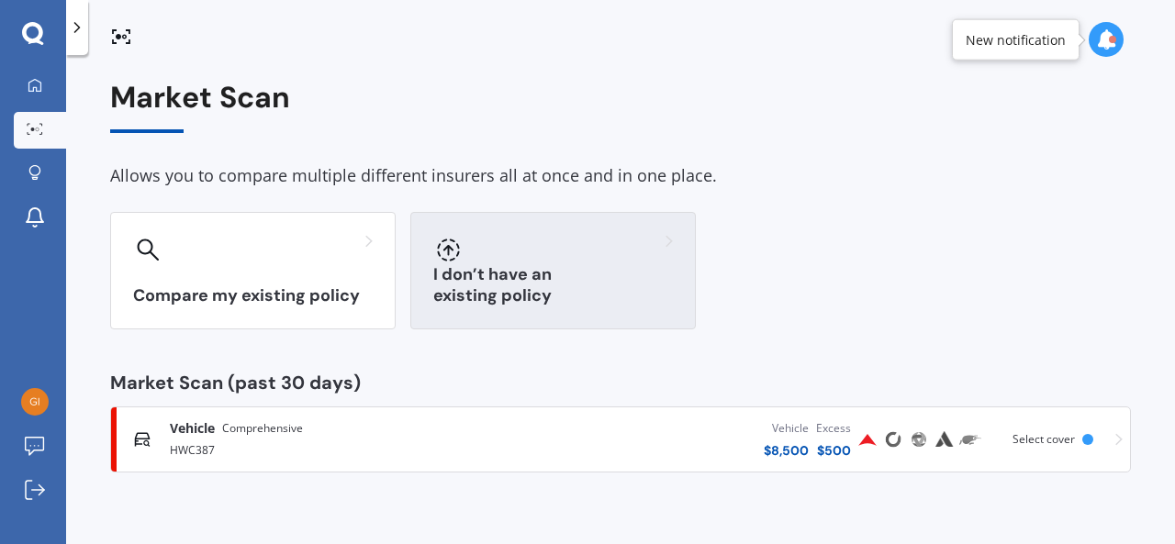
click at [515, 247] on div at bounding box center [553, 249] width 240 height 29
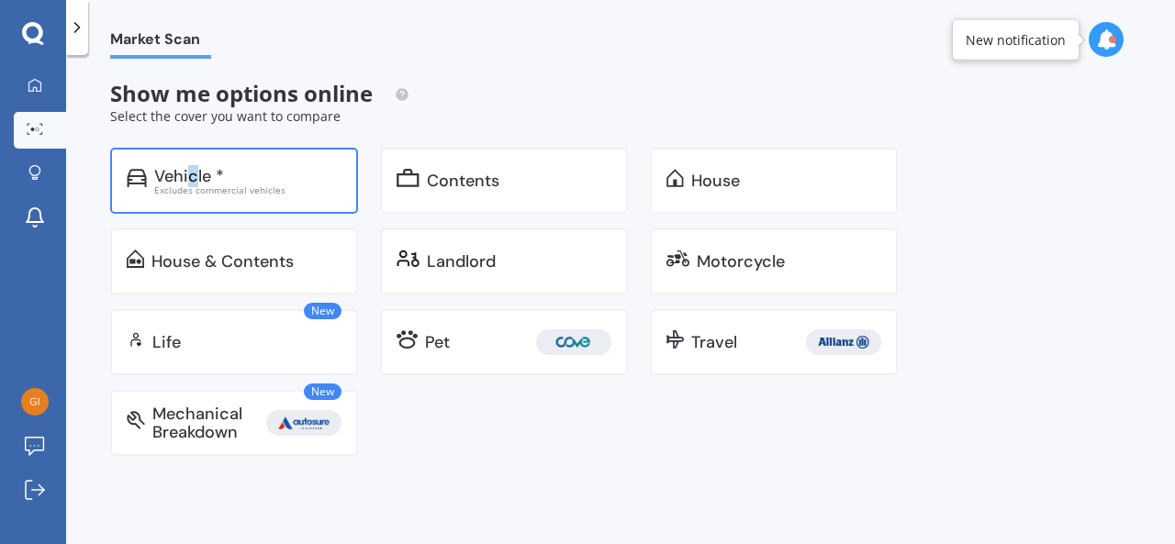
drag, startPoint x: 185, startPoint y: 135, endPoint x: 201, endPoint y: 181, distance: 48.5
click at [201, 181] on div "Show me options online Select the cover you want to compare Vehicle * Excludes …" at bounding box center [514, 268] width 809 height 375
click at [201, 181] on div "Vehicle *" at bounding box center [189, 176] width 70 height 18
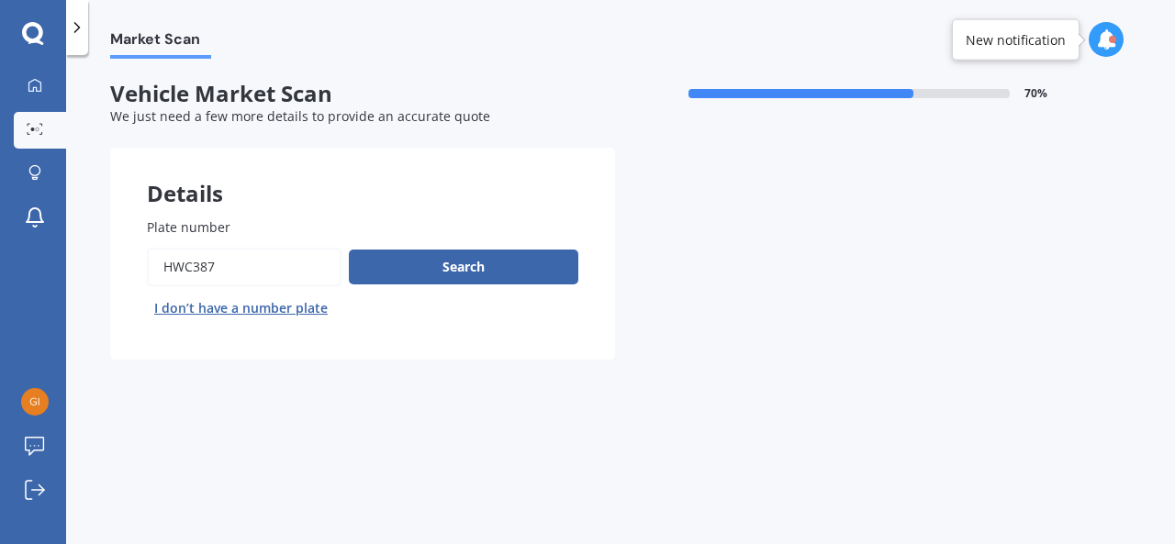
click at [519, 293] on div "Search I don’t have a number plate" at bounding box center [362, 285] width 431 height 75
click at [519, 262] on button "Search" at bounding box center [463, 267] width 229 height 35
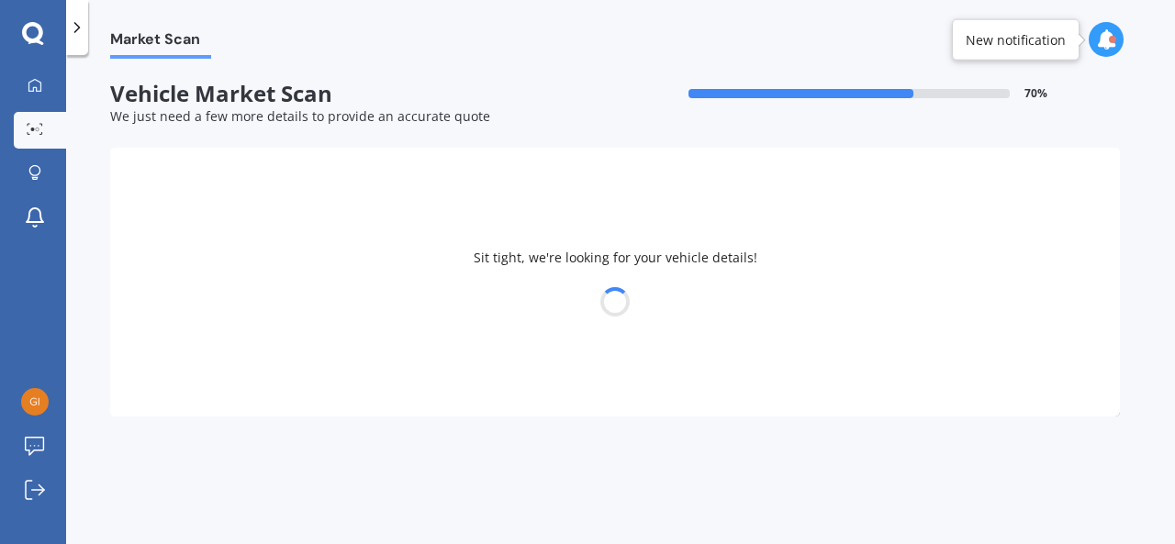
select select "MAZDA"
select select "15"
select select "09"
select select "1983"
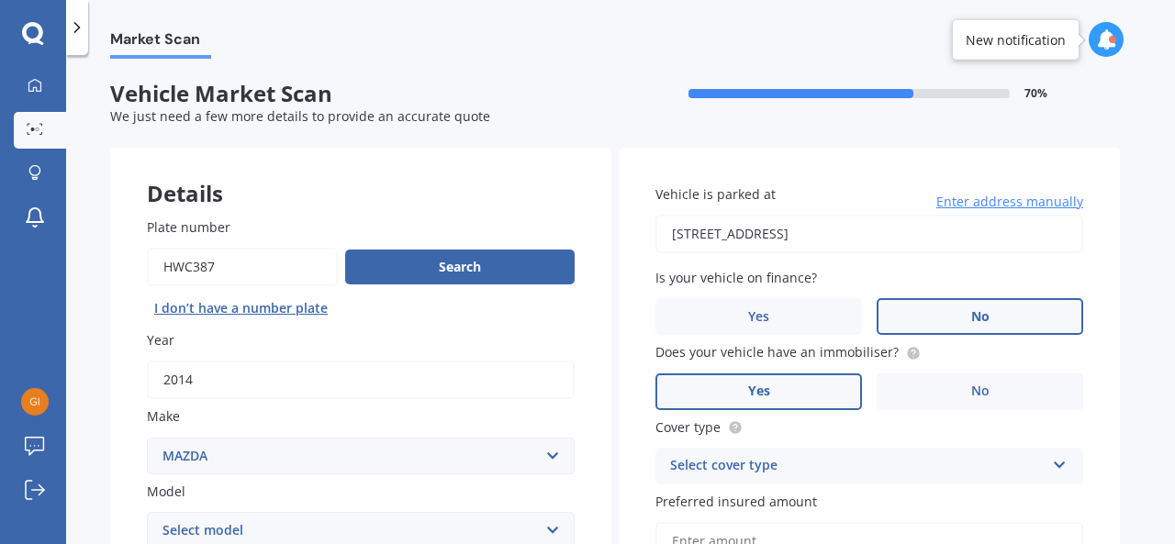
scroll to position [428, 0]
